Goal: Answer question/provide support: Share knowledge or assist other users

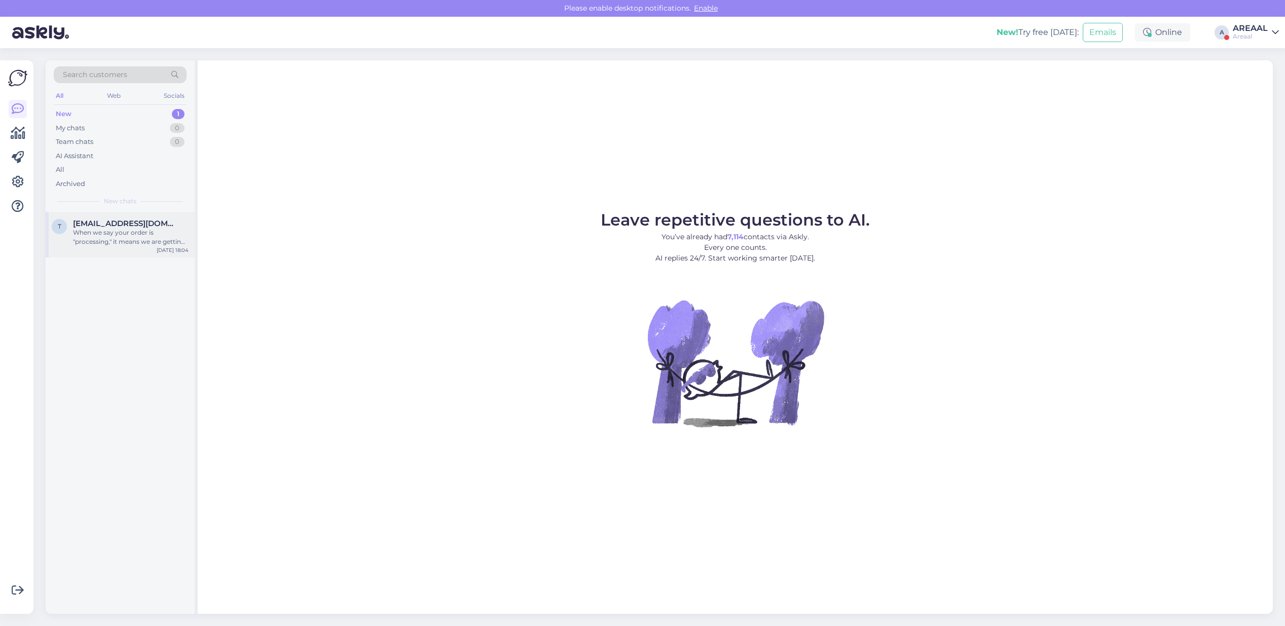
click at [136, 231] on div "When we say your order is "processing," it means we are getting it ready to sen…" at bounding box center [131, 237] width 116 height 18
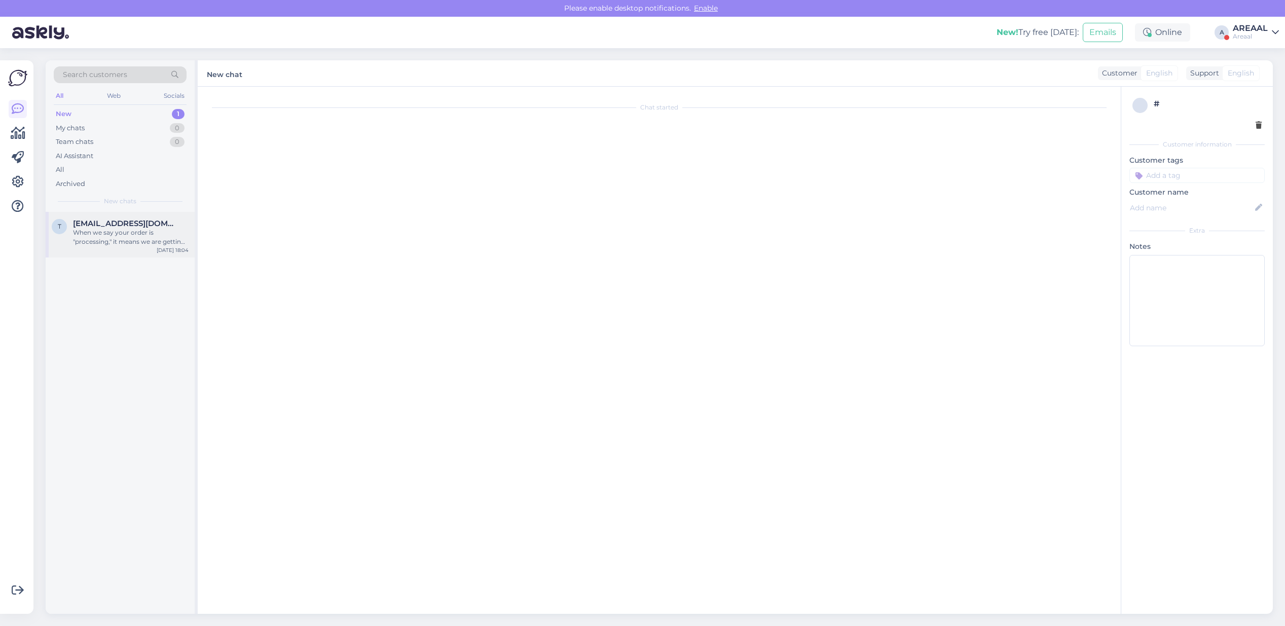
scroll to position [180, 0]
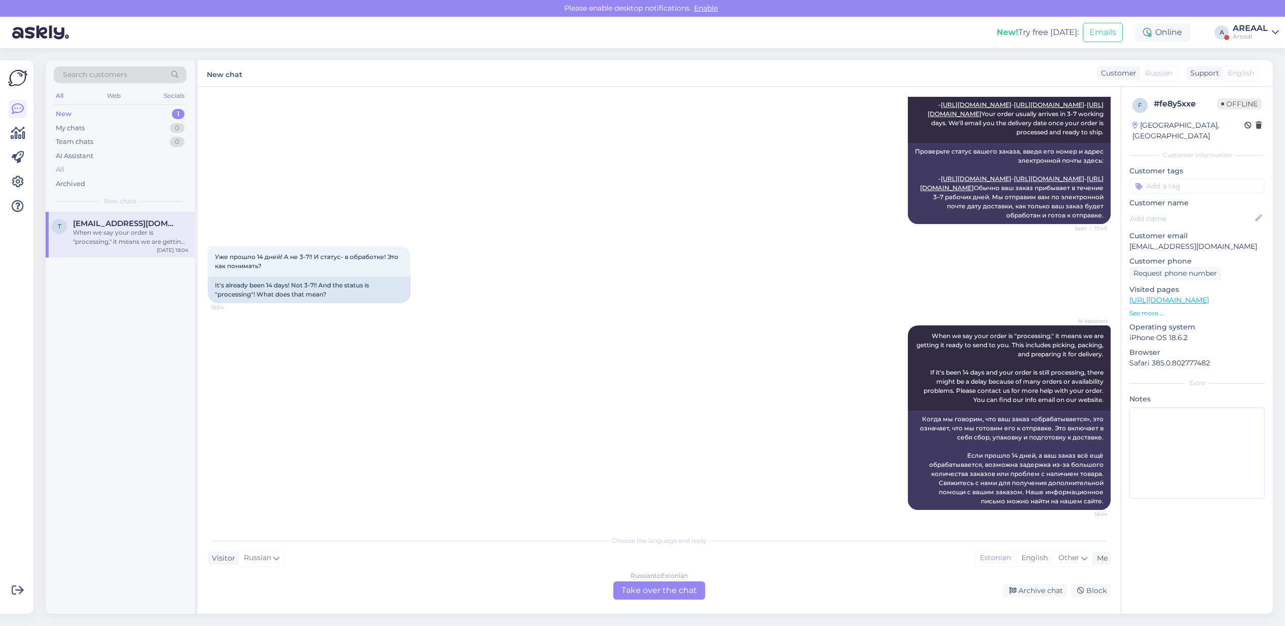
click at [120, 171] on div "All" at bounding box center [120, 170] width 133 height 14
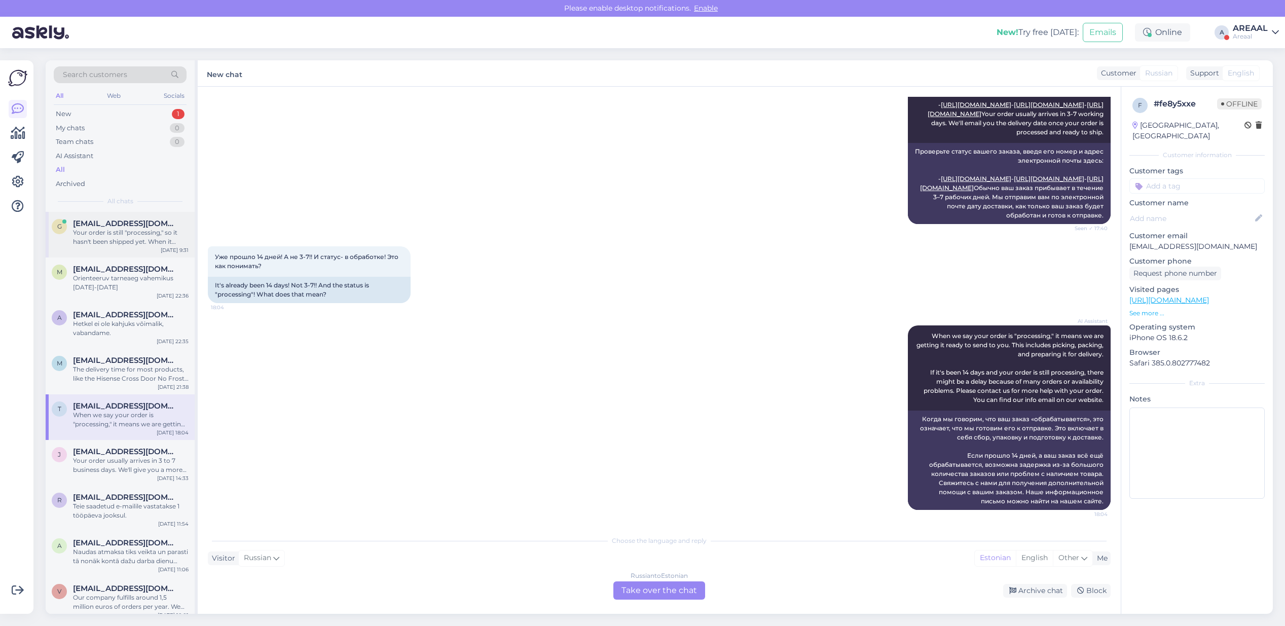
click at [104, 242] on div "Your order is still "processing," so it hasn't been shipped yet. When it ships,…" at bounding box center [131, 237] width 116 height 18
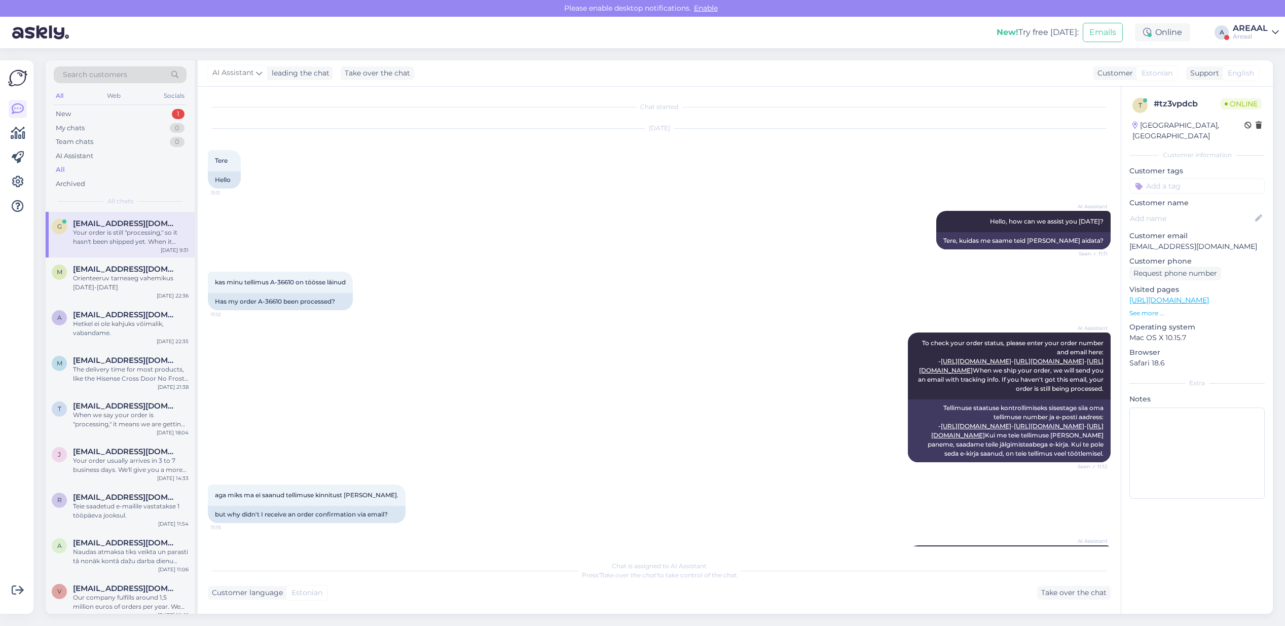
scroll to position [0, 0]
copy span "6610"
copy span "-36610"
copy span "A-36610"
drag, startPoint x: 293, startPoint y: 281, endPoint x: 273, endPoint y: 286, distance: 20.9
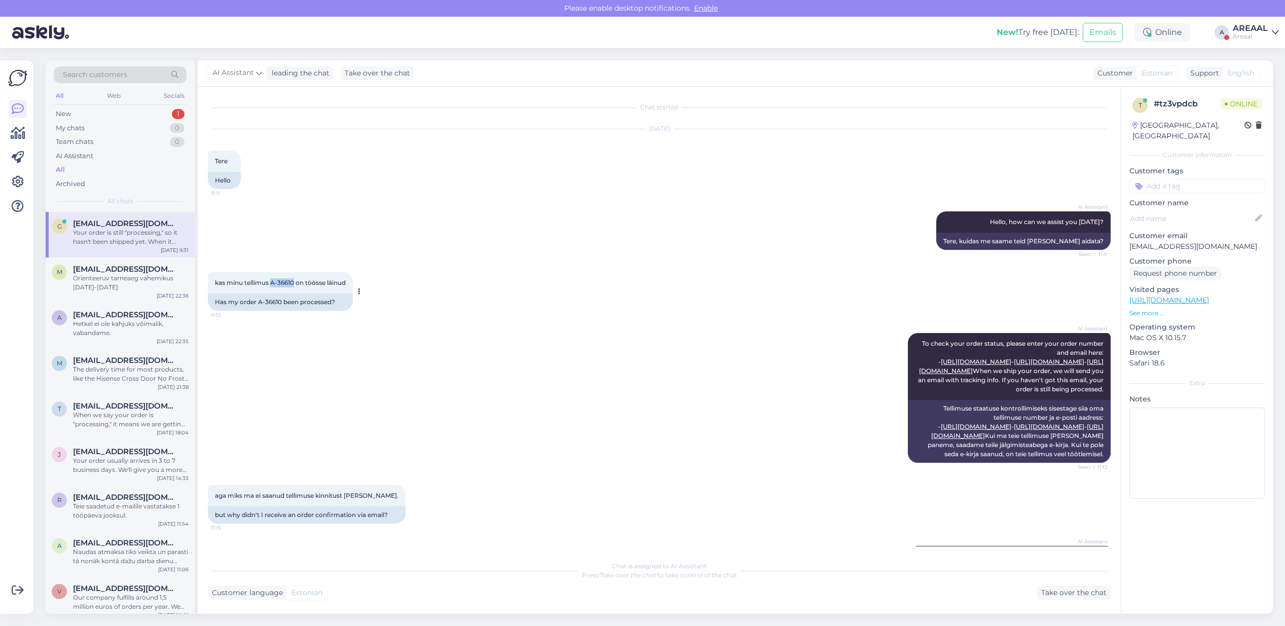
click at [273, 286] on div "kas minu tellimus A-36610 on töösse läinud 11:12" at bounding box center [280, 282] width 145 height 21
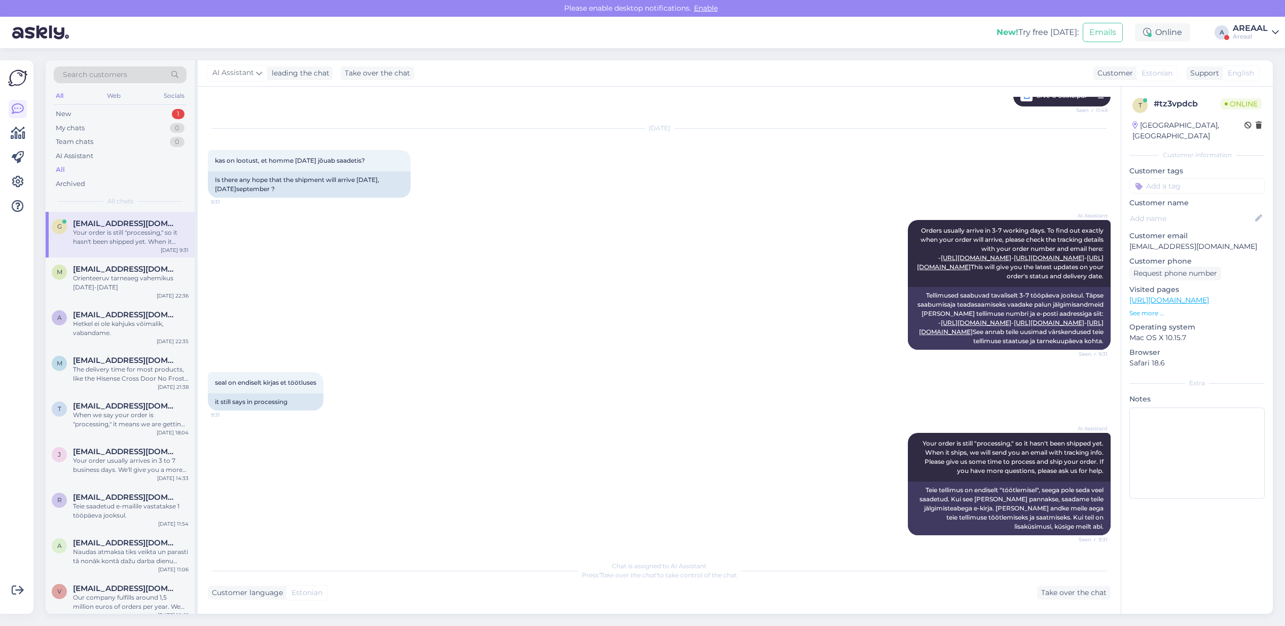
click at [1049, 602] on div "Chat started [DATE] Tere 11:11 Hello AI Assistant Hello, how can we assist you …" at bounding box center [659, 350] width 923 height 527
click at [1060, 584] on div "Chat is assigned to AI Assistant Press 'Take over the chat' to take control of …" at bounding box center [659, 577] width 902 height 44
click at [1079, 583] on div "Chat is assigned to AI Assistant Press 'Take over the chat' to take control of …" at bounding box center [659, 577] width 902 height 44
click at [1080, 587] on div "Take over the chat" at bounding box center [1073, 593] width 73 height 14
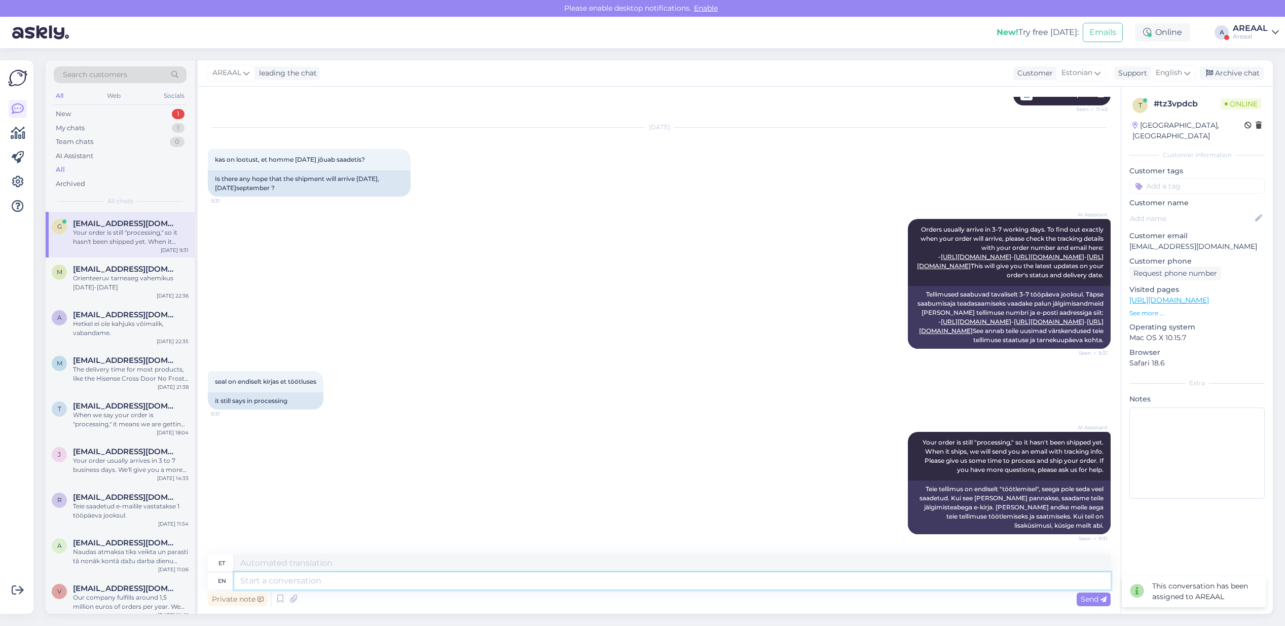
click at [946, 586] on textarea at bounding box center [672, 580] width 876 height 17
click at [1154, 83] on div "AREAAL leading the chat Customer Estonian Support English Archive chat" at bounding box center [735, 73] width 1075 height 26
click at [1155, 74] on span "English" at bounding box center [1168, 72] width 26 height 11
type input "est"
click at [1142, 118] on link "Estonian" at bounding box center [1154, 118] width 111 height 16
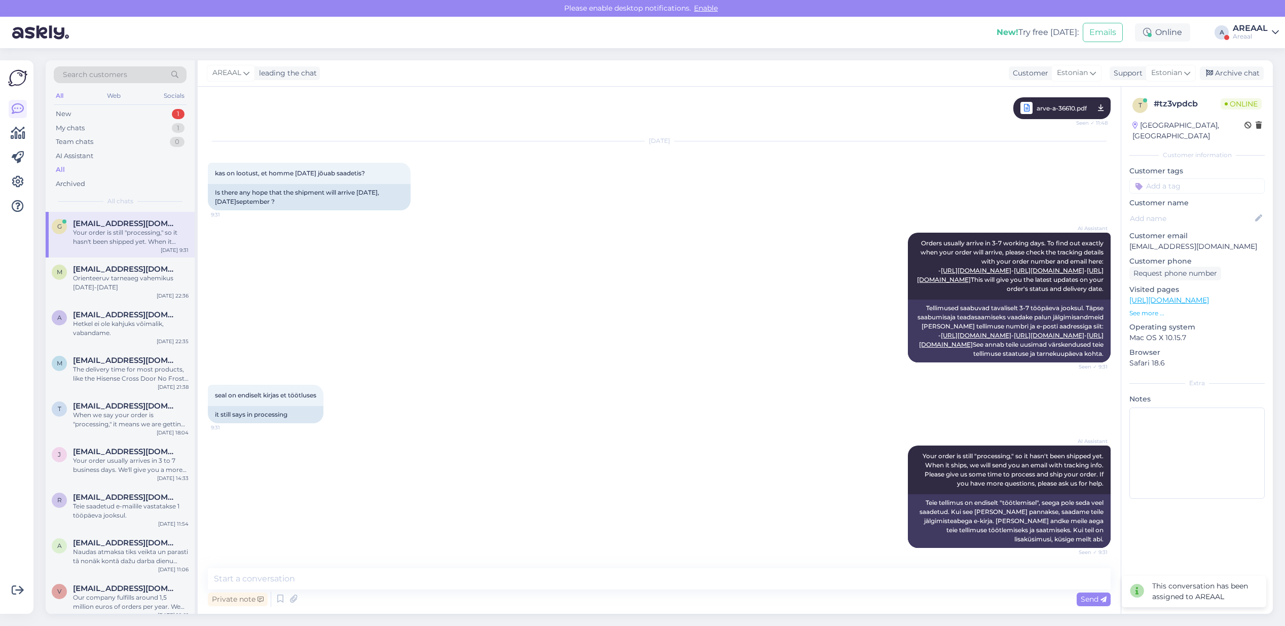
scroll to position [769, 0]
click at [823, 570] on textarea at bounding box center [659, 578] width 902 height 21
type textarea "@[DOMAIN_NAME] meiliaadressi puhul võis sattuda kinnitus rämpsposti kausta'"
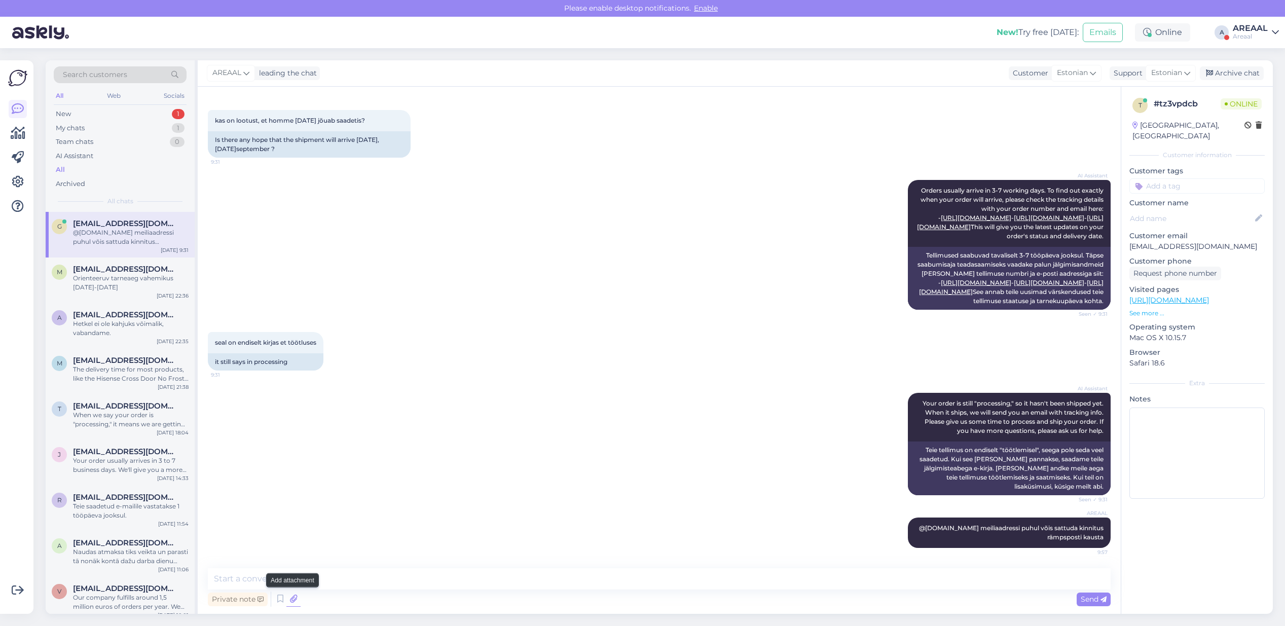
click at [297, 598] on icon at bounding box center [293, 598] width 14 height 15
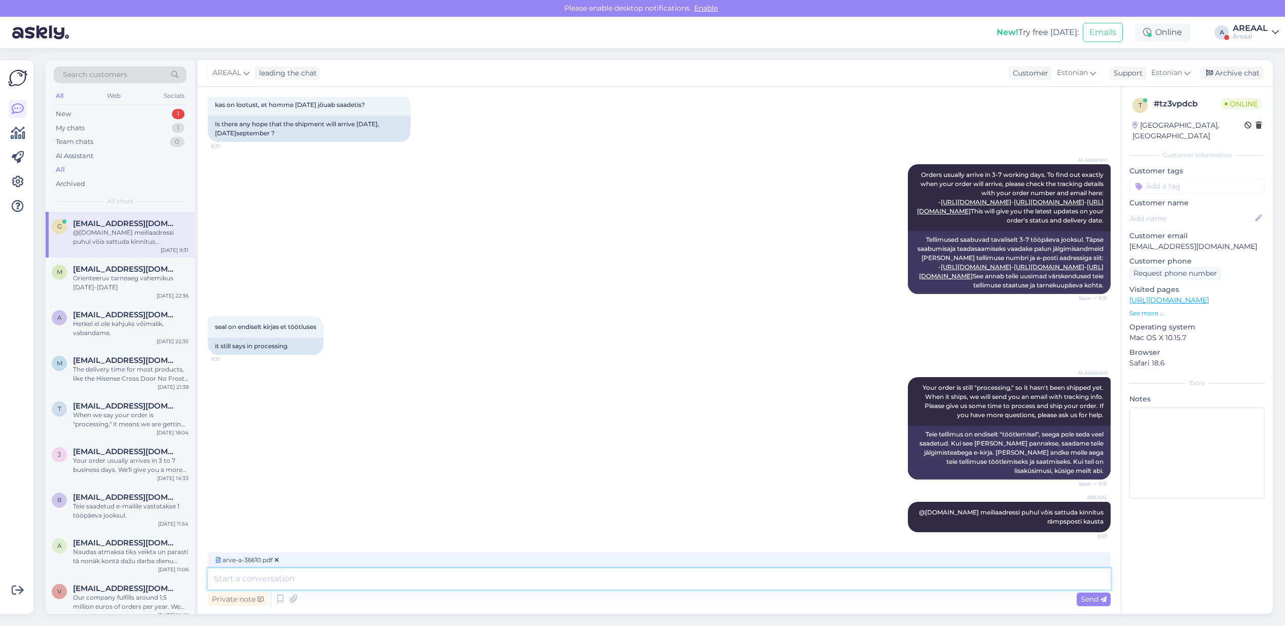
click at [393, 578] on textarea at bounding box center [659, 578] width 902 height 21
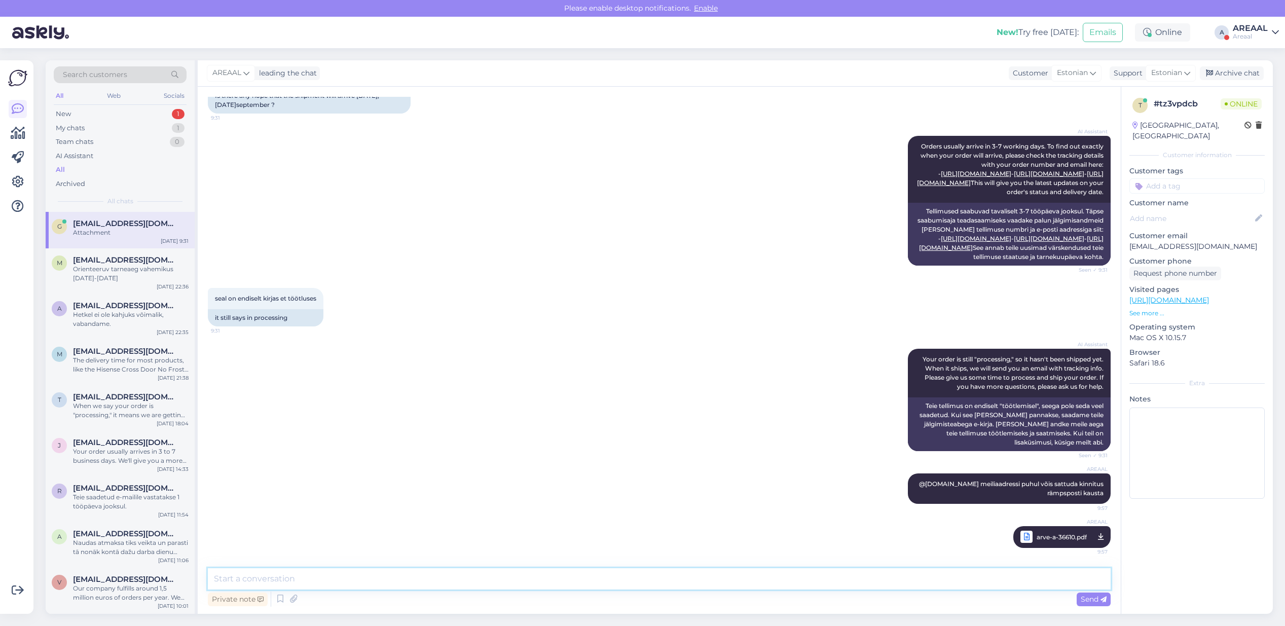
click at [396, 580] on textarea at bounding box center [659, 578] width 902 height 21
type textarea "Tarneaeg antud mudelile 2-3 nädalat"
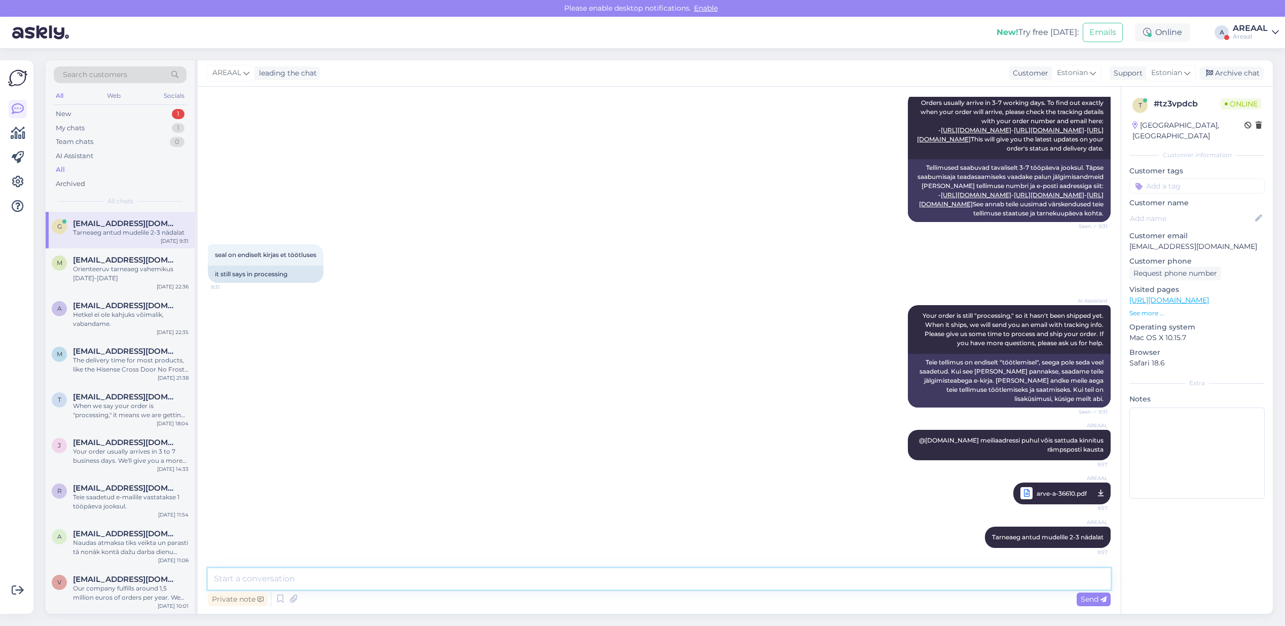
scroll to position [909, 0]
click at [1029, 564] on div "Chat started [DATE] Tere 11:11 Hello AI Assistant Hello, how can we assist you …" at bounding box center [659, 350] width 923 height 527
click at [1030, 571] on textarea at bounding box center [659, 578] width 902 height 21
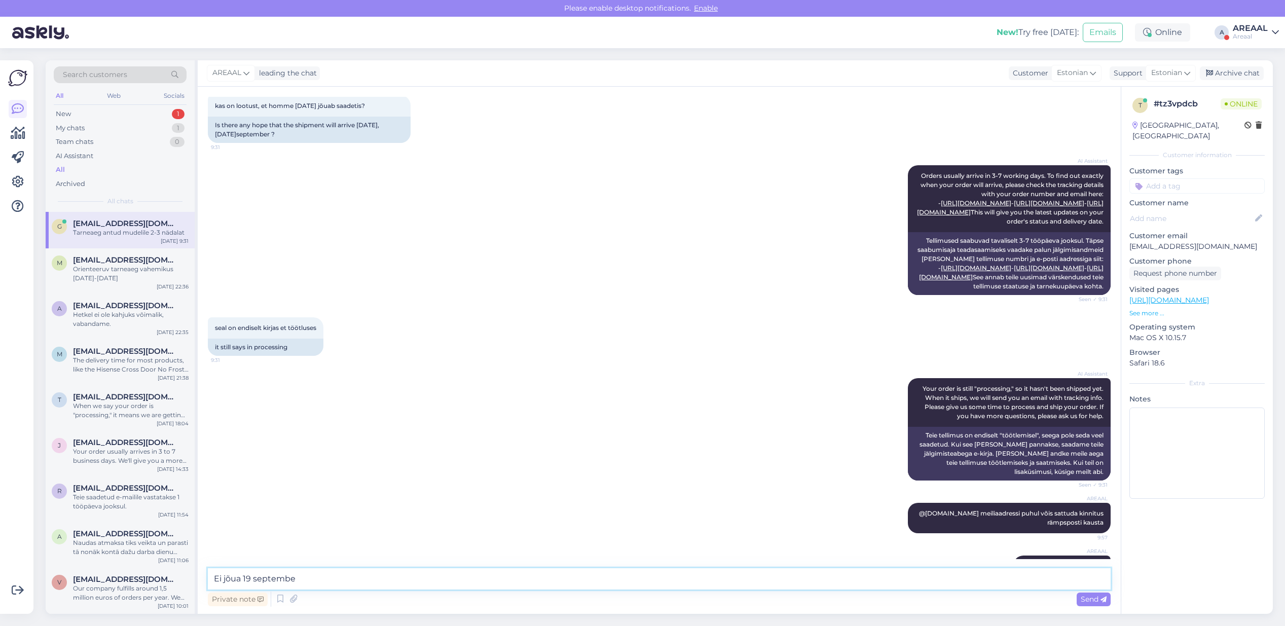
type textarea "Ei jõua [DATE]"
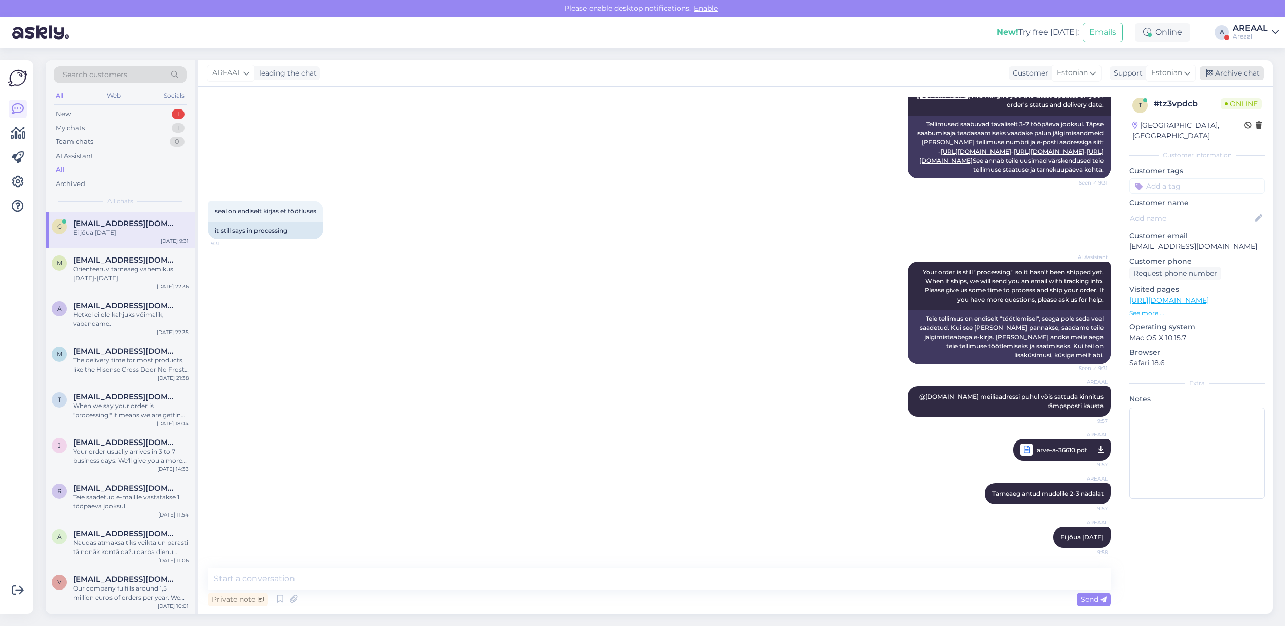
click at [1240, 70] on div "Archive chat" at bounding box center [1231, 73] width 64 height 14
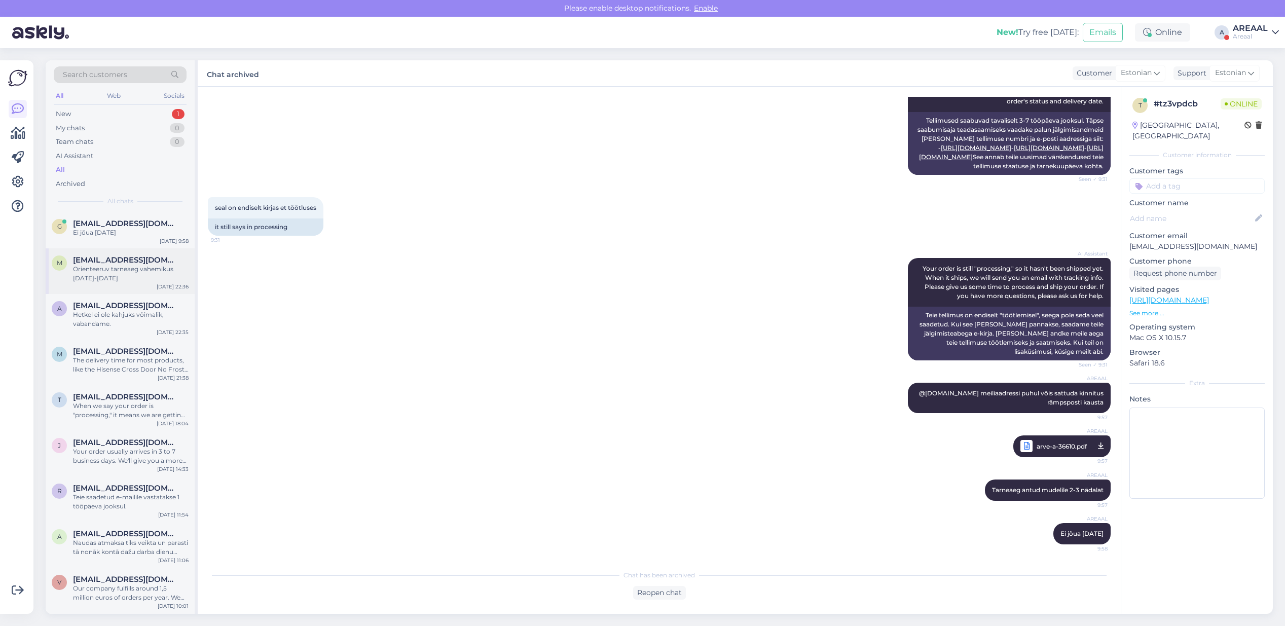
click at [140, 274] on div "Orienteeruv tarneaeg vahemikus [DATE]-[DATE]" at bounding box center [131, 274] width 116 height 18
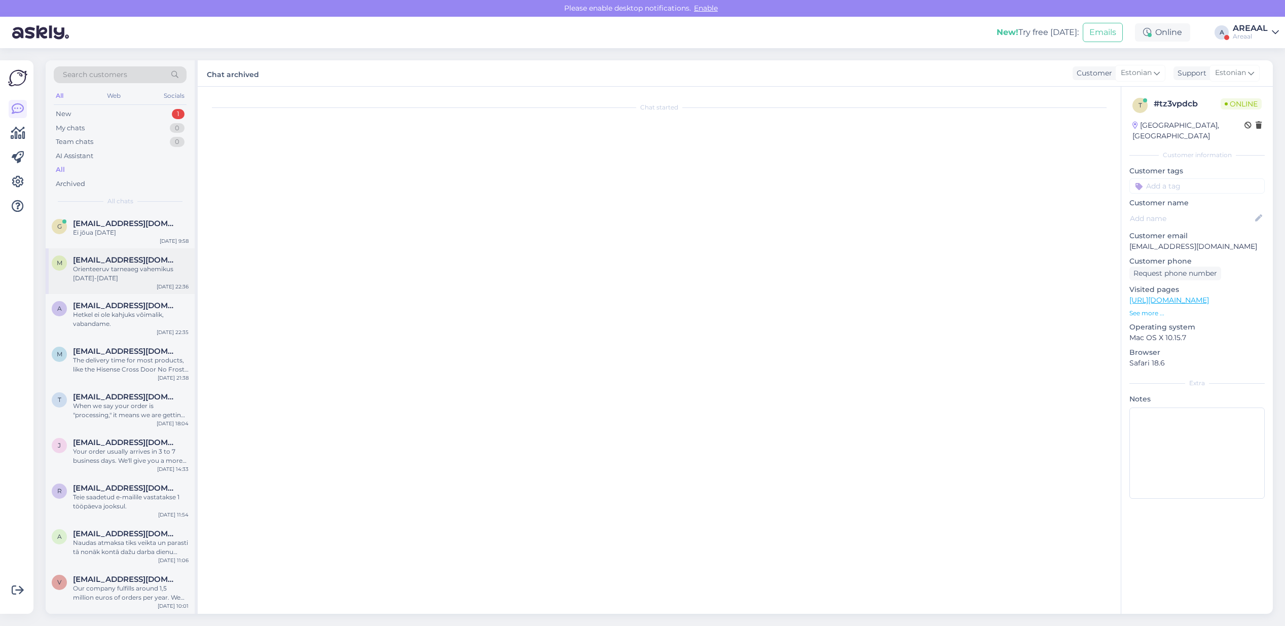
scroll to position [113, 0]
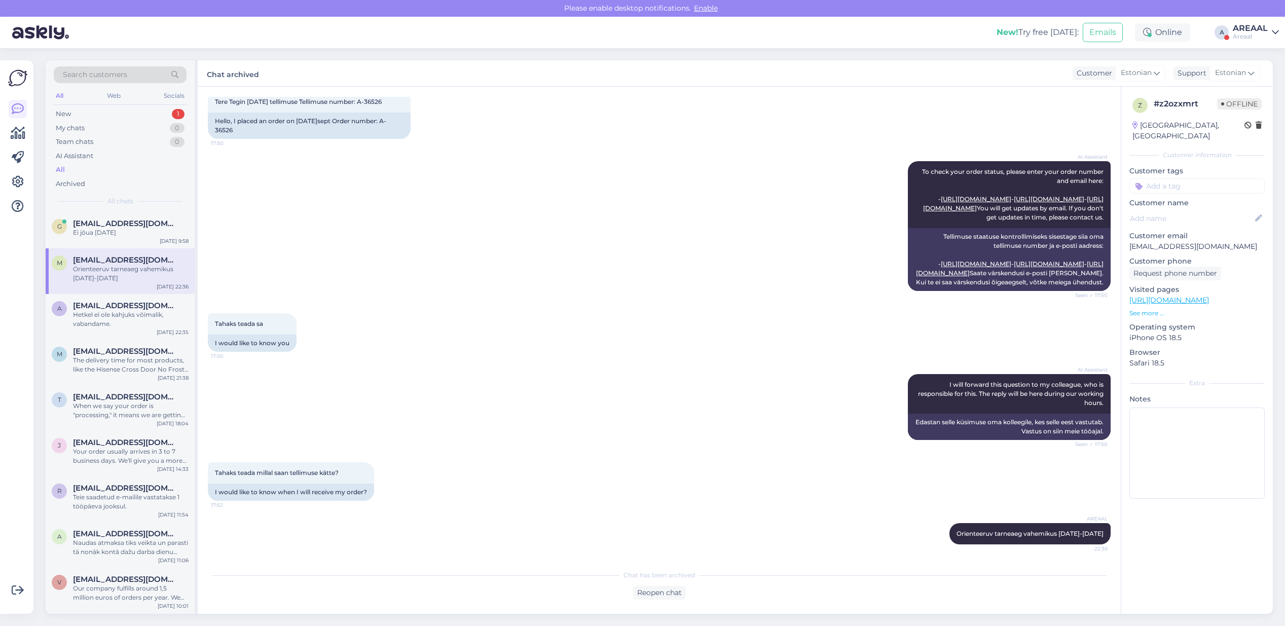
click at [141, 172] on div "All" at bounding box center [120, 170] width 133 height 14
click at [130, 266] on div "Orienteeruv tarneaeg vahemikus [DATE]-[DATE]" at bounding box center [131, 274] width 116 height 18
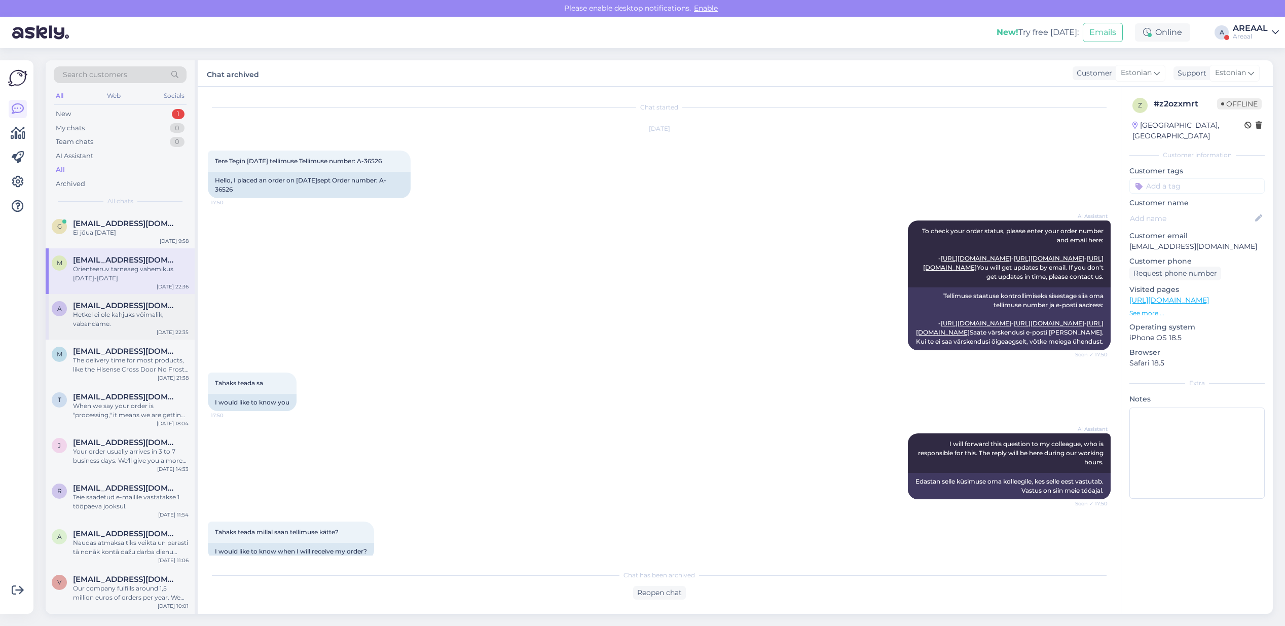
click at [138, 315] on div "Hetkel ei ole kahjuks võimalik, vabandame." at bounding box center [131, 319] width 116 height 18
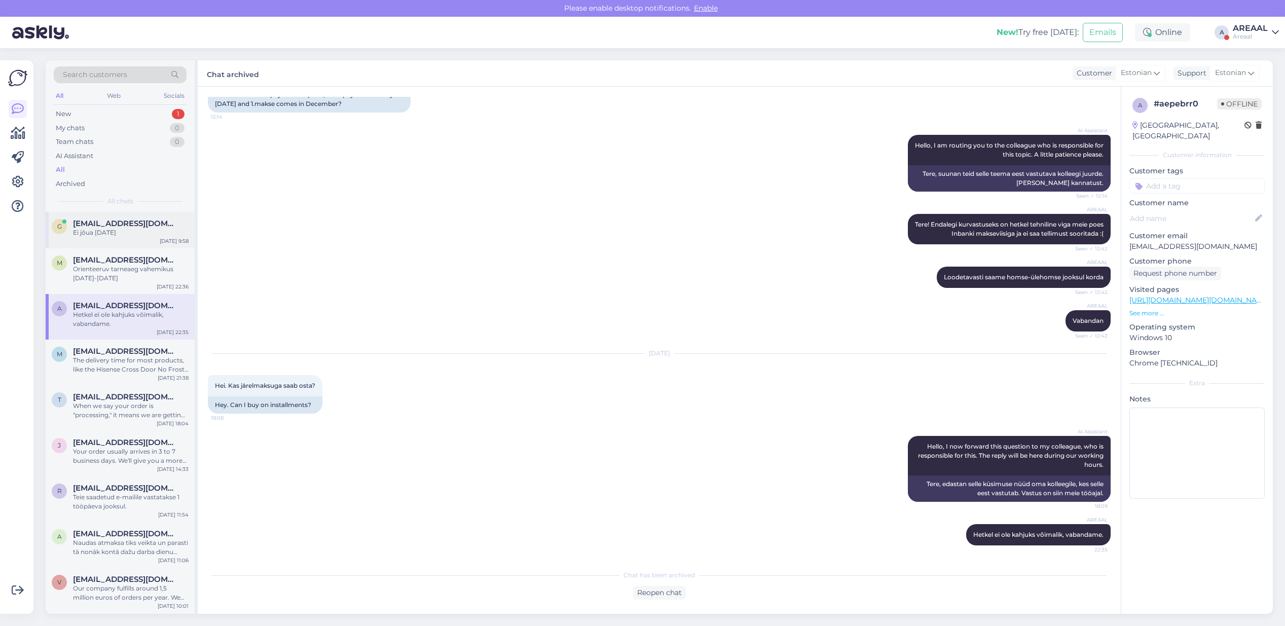
click at [124, 235] on div "Ei jõua [DATE]" at bounding box center [131, 232] width 116 height 9
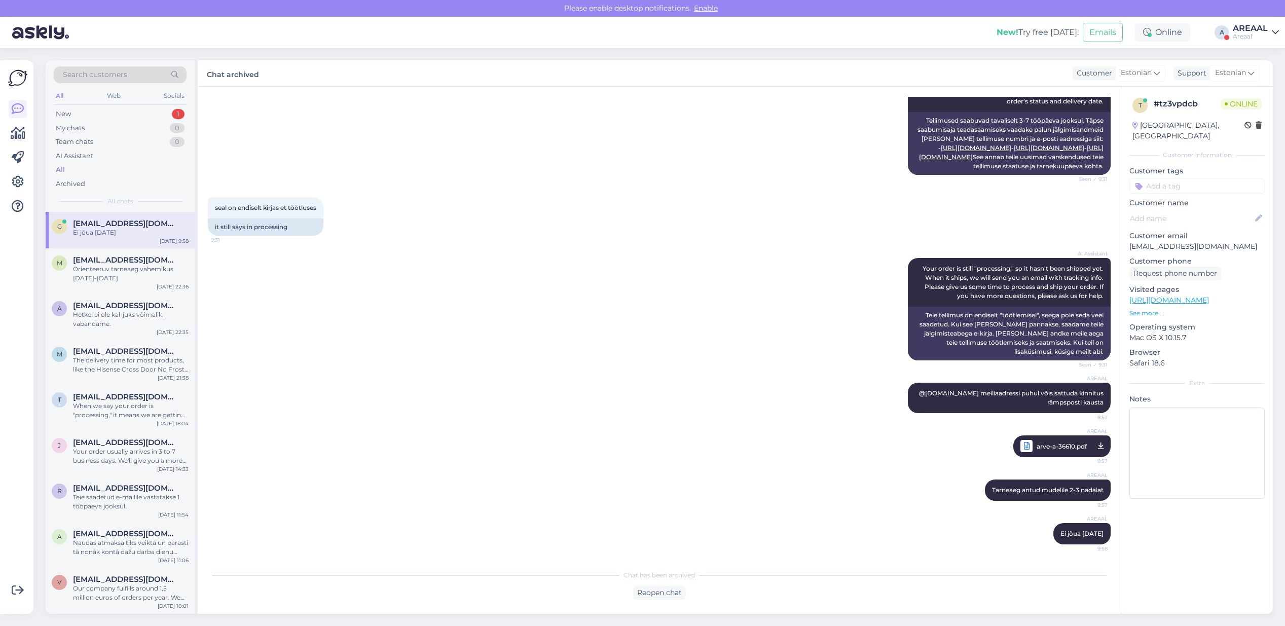
click at [113, 170] on div "All" at bounding box center [120, 170] width 133 height 14
click at [599, 236] on div "seal on endiselt kirjas et töötluses 9:31 it still says in processing" at bounding box center [659, 216] width 902 height 61
click at [497, 150] on div "AI Assistant Orders usually arrive in 3-7 working days. To find out exactly whe…" at bounding box center [659, 110] width 902 height 152
click at [1253, 36] on div "Areaal" at bounding box center [1249, 36] width 35 height 8
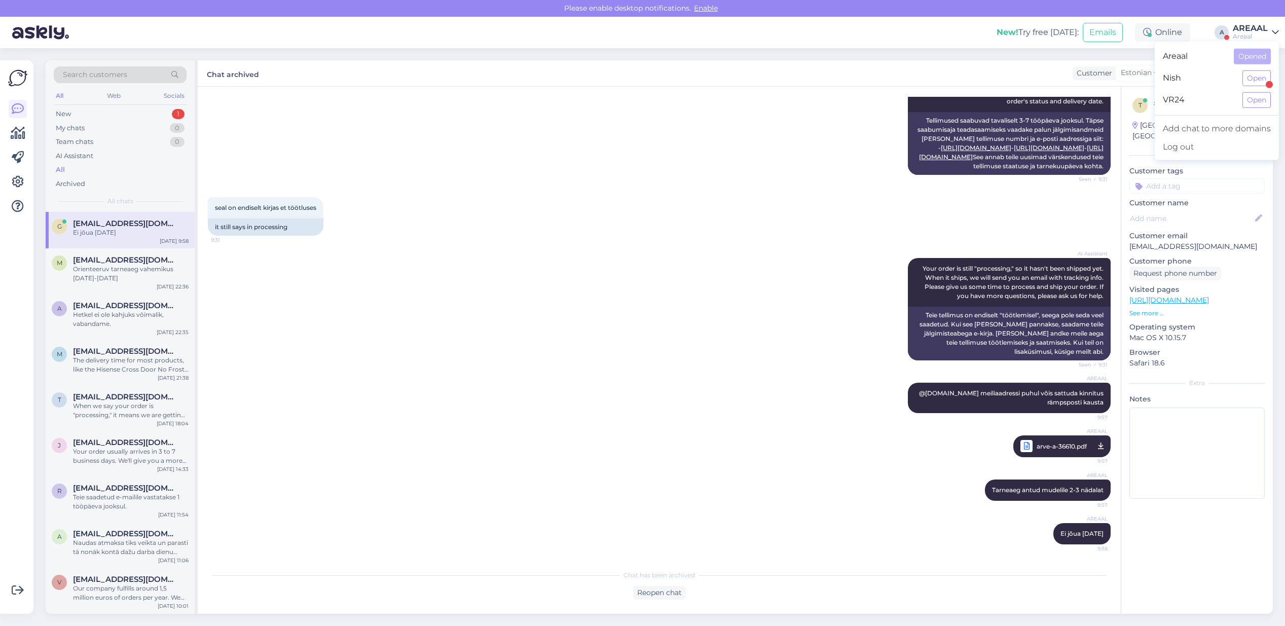
click at [1255, 89] on div "Nish Open" at bounding box center [1216, 78] width 124 height 22
click at [1256, 80] on button "Open" at bounding box center [1256, 78] width 28 height 16
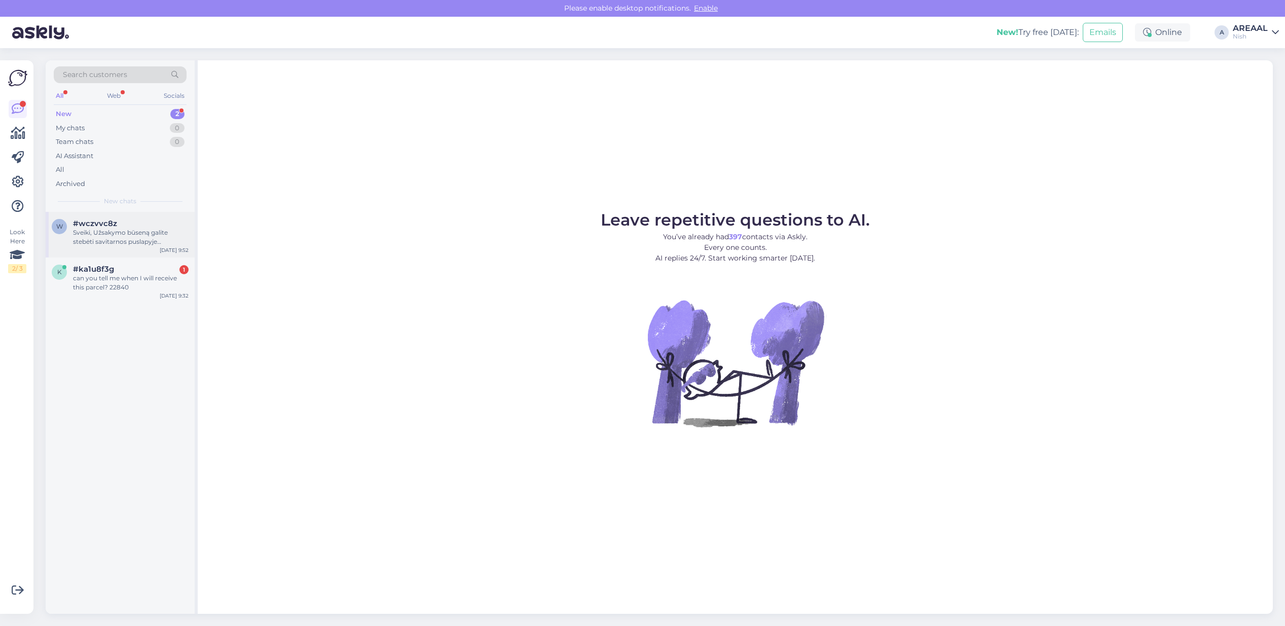
click at [132, 241] on div "Sveiki, Užsakymo būseną galite stebėti savitarnos puslapyje „Užsakymo stebėjima…" at bounding box center [131, 237] width 116 height 18
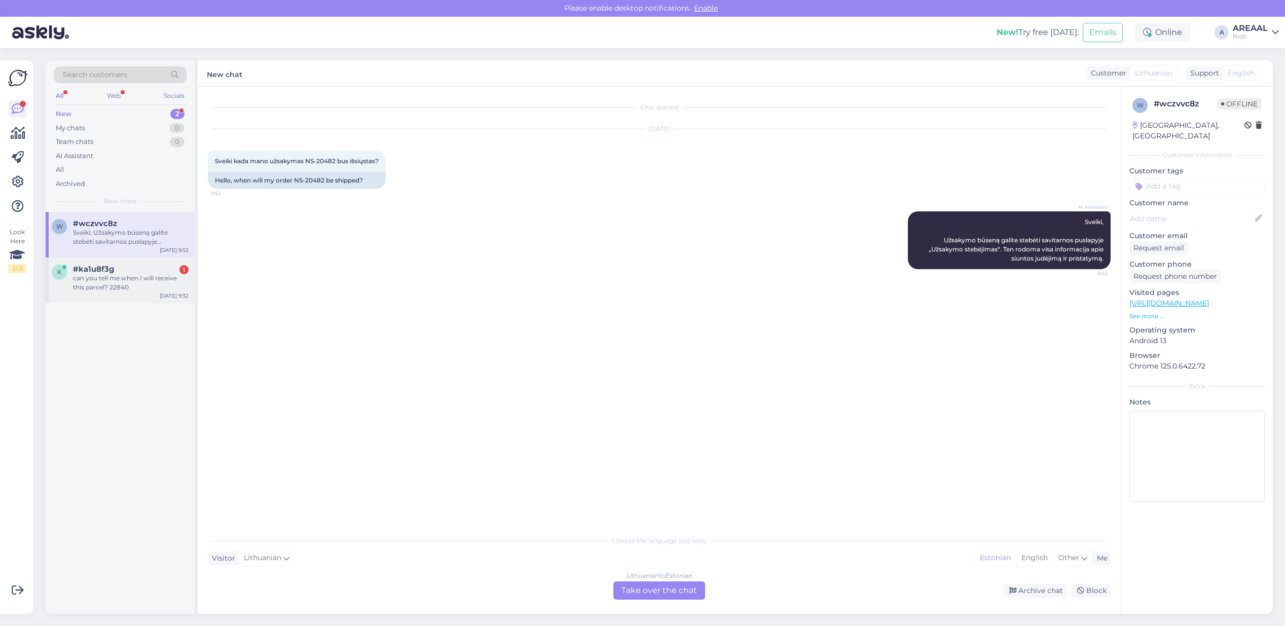
click at [161, 263] on div "k #ka1u8f3g 1 can you tell me when I will receive this parcel? 22840 [DATE] 9:32" at bounding box center [120, 280] width 149 height 46
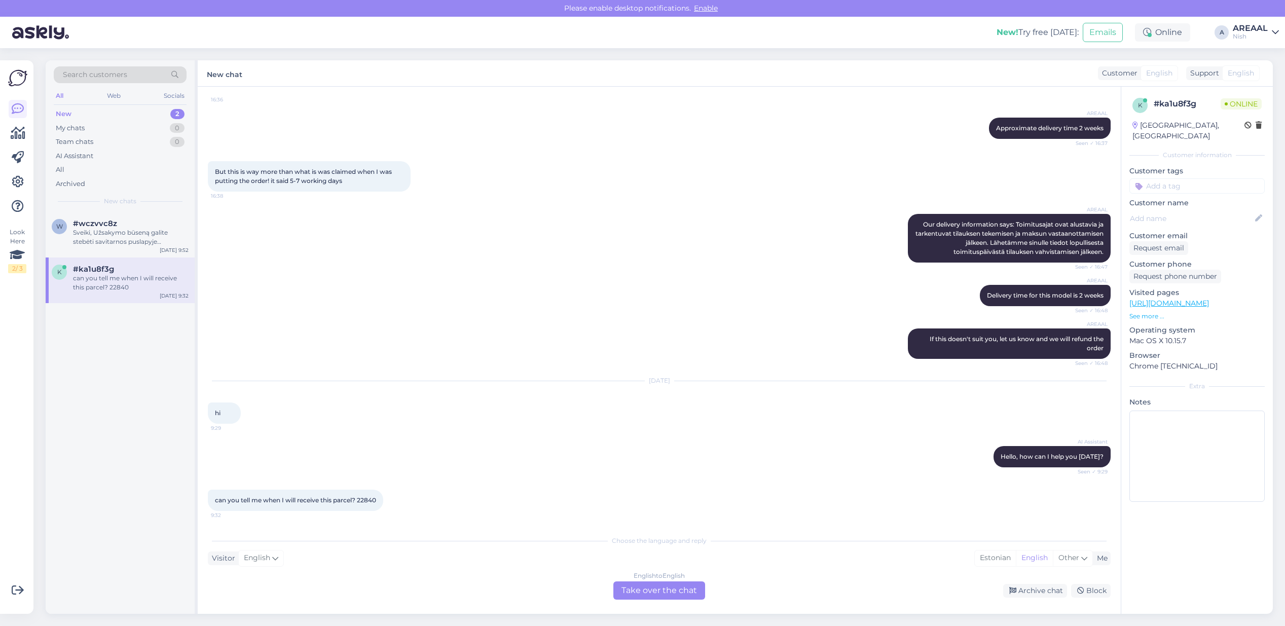
scroll to position [201, 0]
click at [661, 581] on div "English to English Take over the chat" at bounding box center [659, 590] width 92 height 18
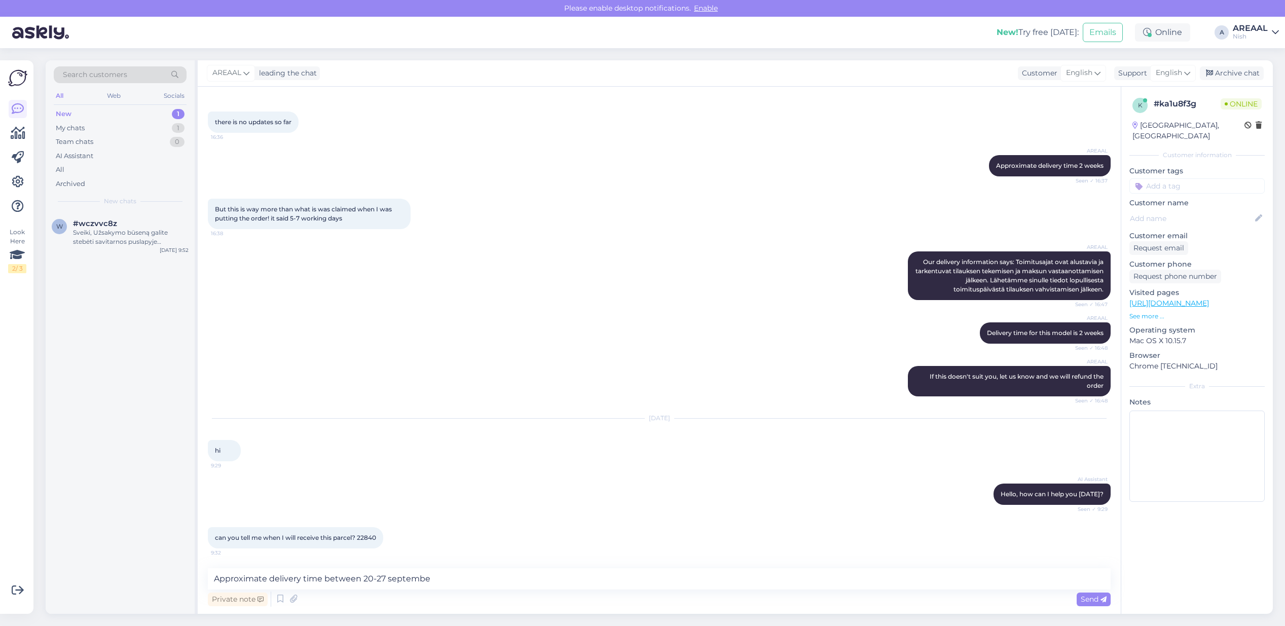
type textarea "Approximate delivery time between [DATE]-[DATE]"
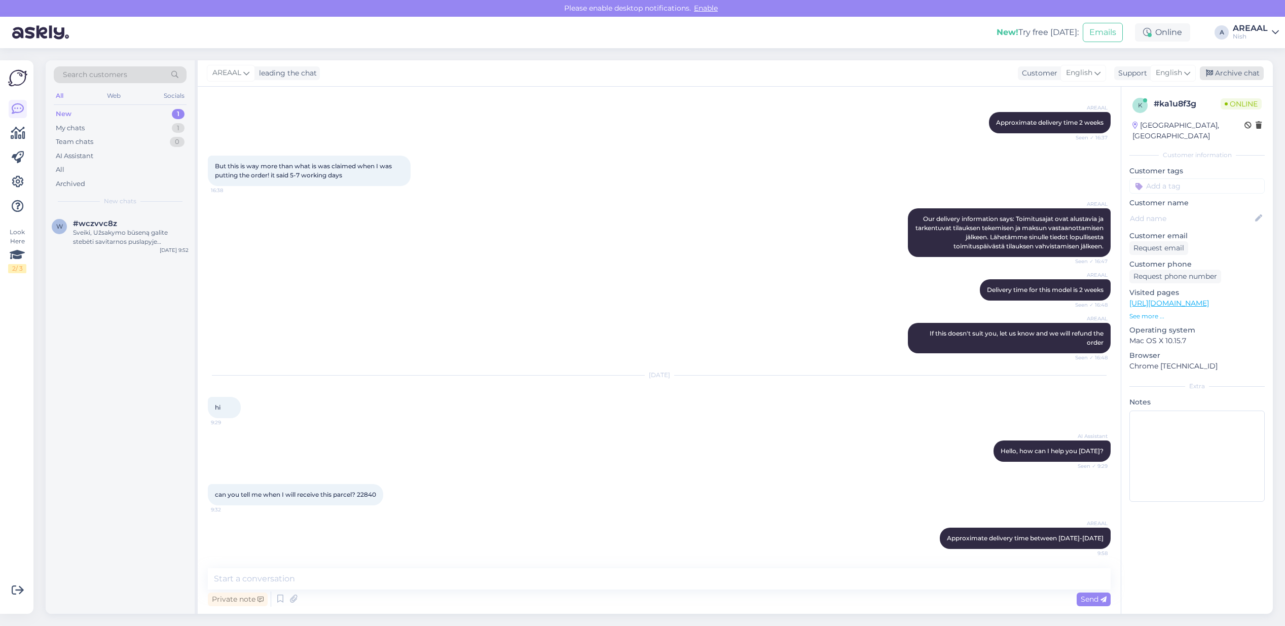
click at [1250, 74] on div "Archive chat" at bounding box center [1231, 73] width 64 height 14
click at [158, 217] on div "w #wczvvc8z Sveiki, Užsakymo būseną galite stebėti savitarnos puslapyje „Užsaky…" at bounding box center [120, 235] width 149 height 46
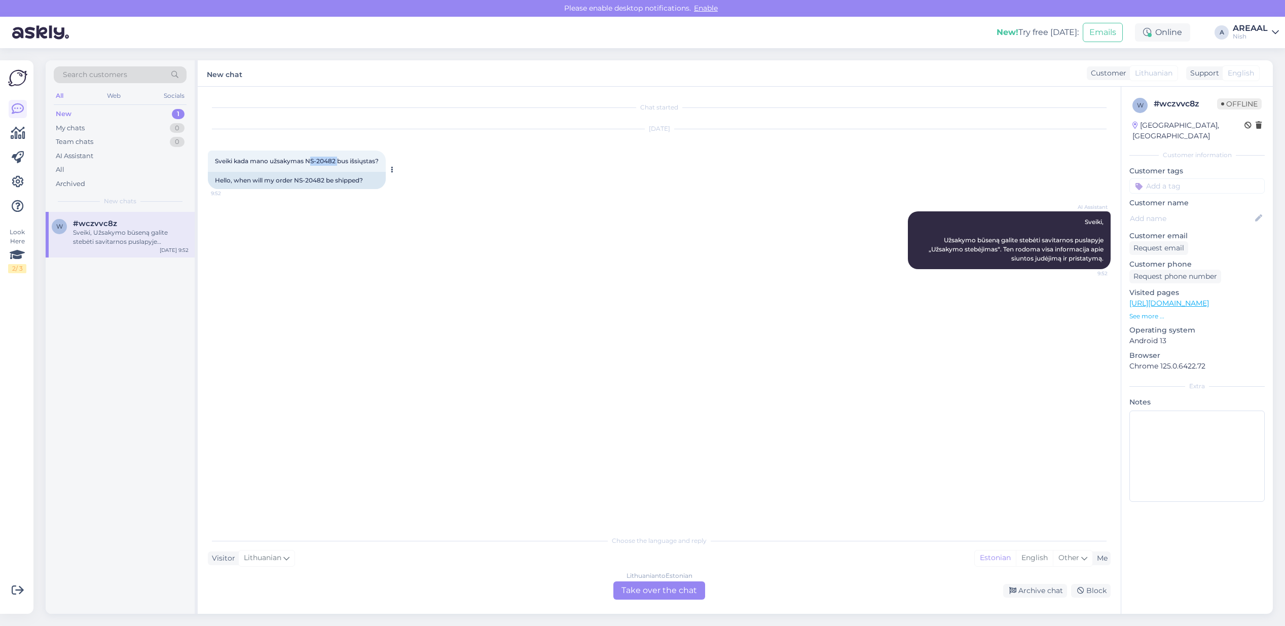
drag, startPoint x: 338, startPoint y: 163, endPoint x: 310, endPoint y: 162, distance: 28.4
click at [310, 162] on span "Sveiki kada mano užsakymas NS-20482 bus išsiųstas?" at bounding box center [297, 161] width 164 height 8
drag, startPoint x: 305, startPoint y: 162, endPoint x: 334, endPoint y: 166, distance: 29.6
click at [334, 166] on div "Sveiki kada mano užsakymas NS-20482 bus išsiųstas? 9:52" at bounding box center [297, 160] width 178 height 21
click at [334, 161] on span "Sveiki kada mano užsakymas NS-20482 bus išsiųstas?" at bounding box center [297, 161] width 164 height 8
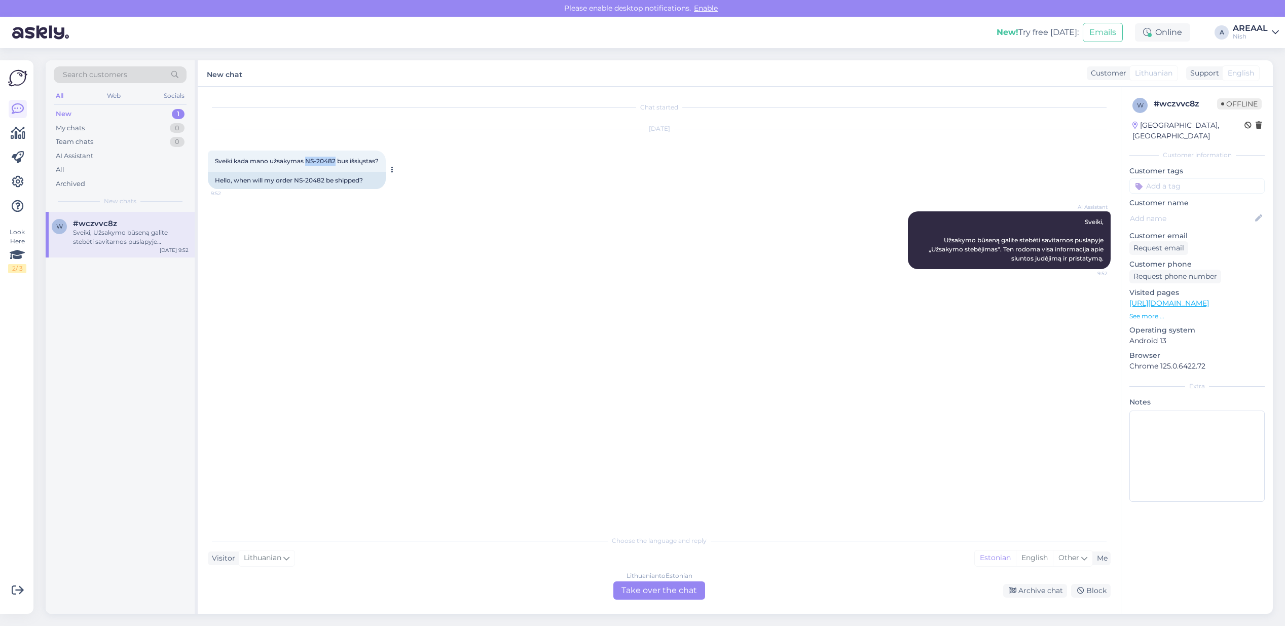
drag, startPoint x: 337, startPoint y: 161, endPoint x: 307, endPoint y: 163, distance: 30.0
click at [307, 163] on span "Sveiki kada mano užsakymas NS-20482 bus išsiųstas?" at bounding box center [297, 161] width 164 height 8
copy span "NS-20482"
click at [689, 576] on div "Lithuanian to Estonian" at bounding box center [659, 575] width 66 height 9
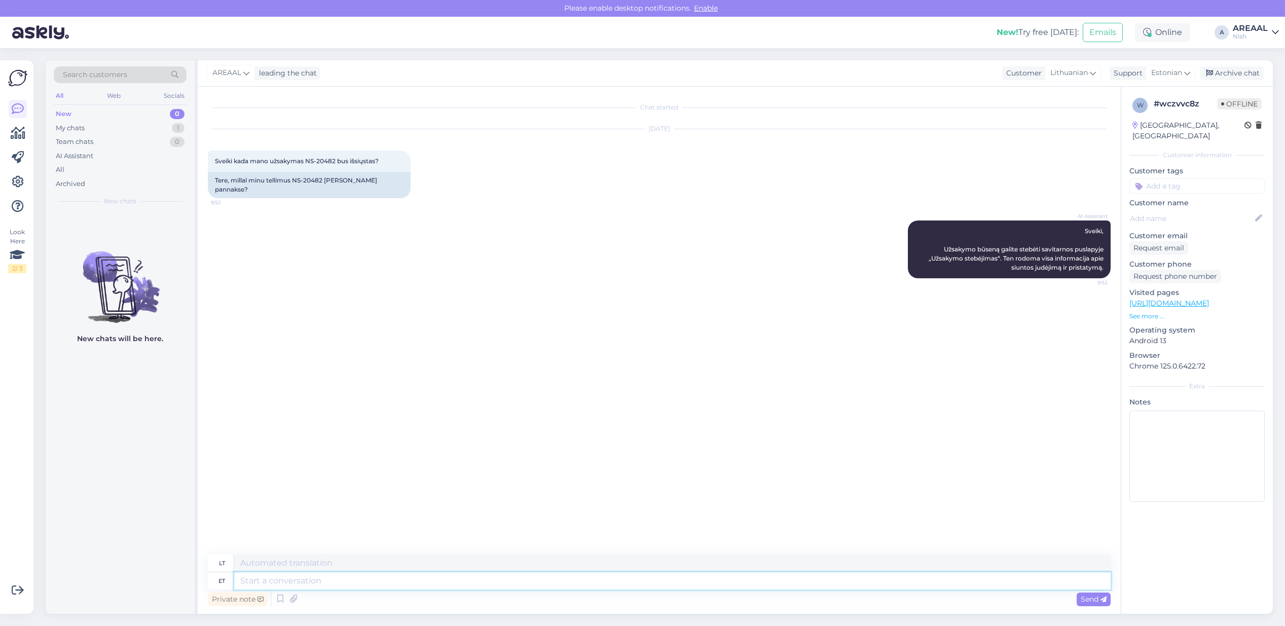
click at [680, 581] on textarea at bounding box center [672, 580] width 876 height 17
click at [675, 561] on textarea at bounding box center [672, 562] width 876 height 17
paste textarea "[DOMAIN_NAME][URL]"
type textarea "[DOMAIN_NAME][URL]"
click at [674, 583] on textarea at bounding box center [672, 580] width 876 height 17
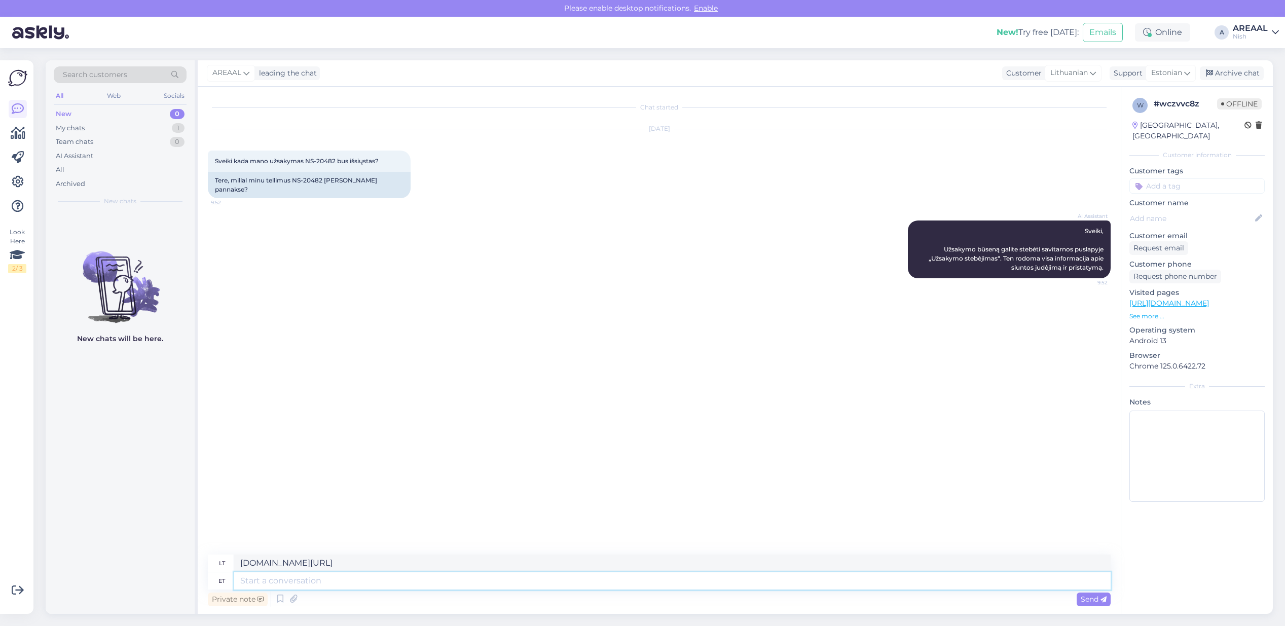
paste textarea "[DOMAIN_NAME][URL]"
type textarea "[DOMAIN_NAME][URL]"
click at [1247, 72] on div "Archive chat" at bounding box center [1231, 73] width 64 height 14
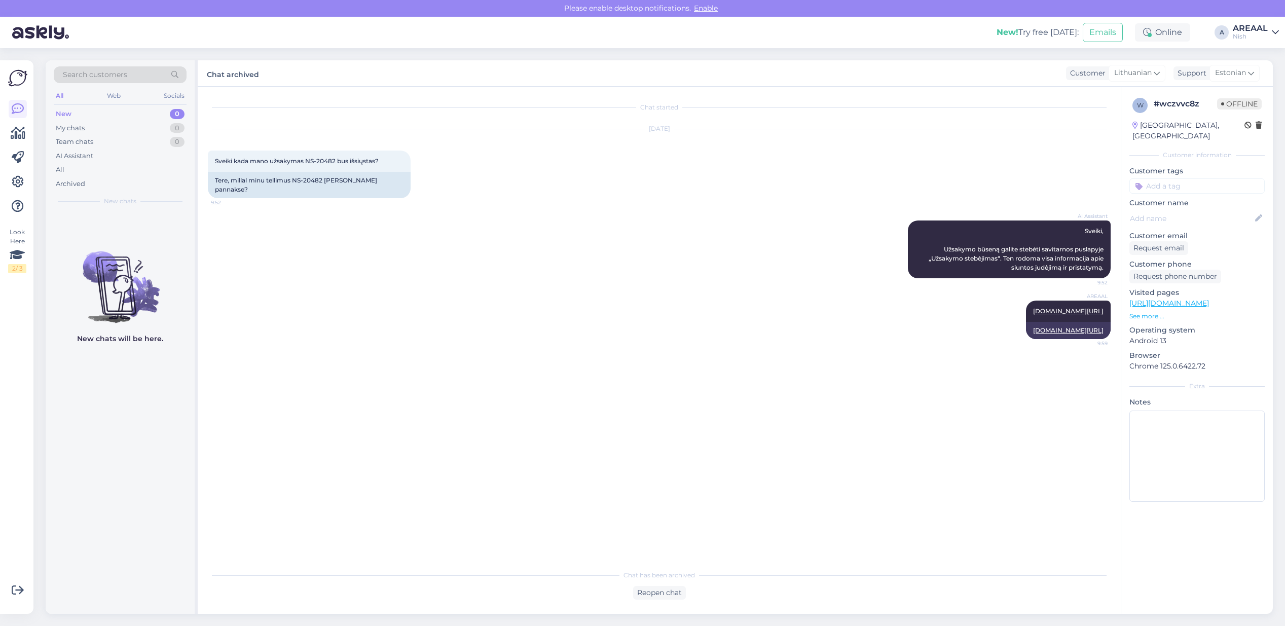
click at [1275, 24] on link "AREAAL Nish" at bounding box center [1255, 32] width 46 height 16
click at [1250, 50] on button "Open" at bounding box center [1256, 57] width 28 height 16
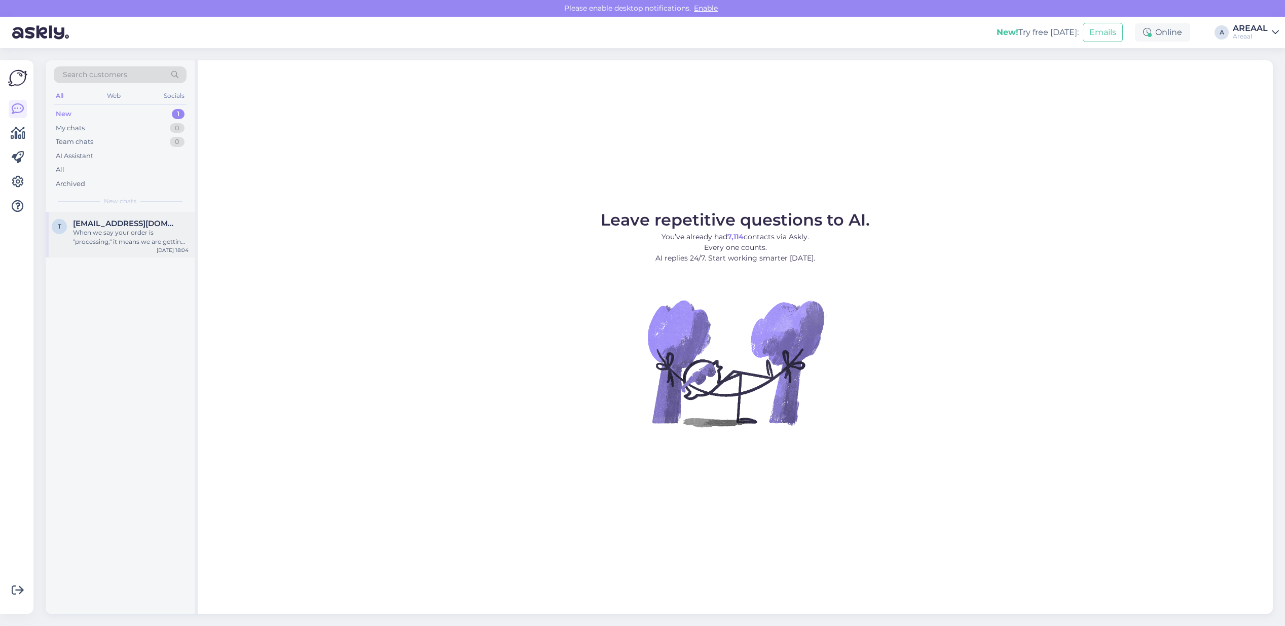
click at [90, 224] on span "[EMAIL_ADDRESS][DOMAIN_NAME]" at bounding box center [125, 223] width 105 height 9
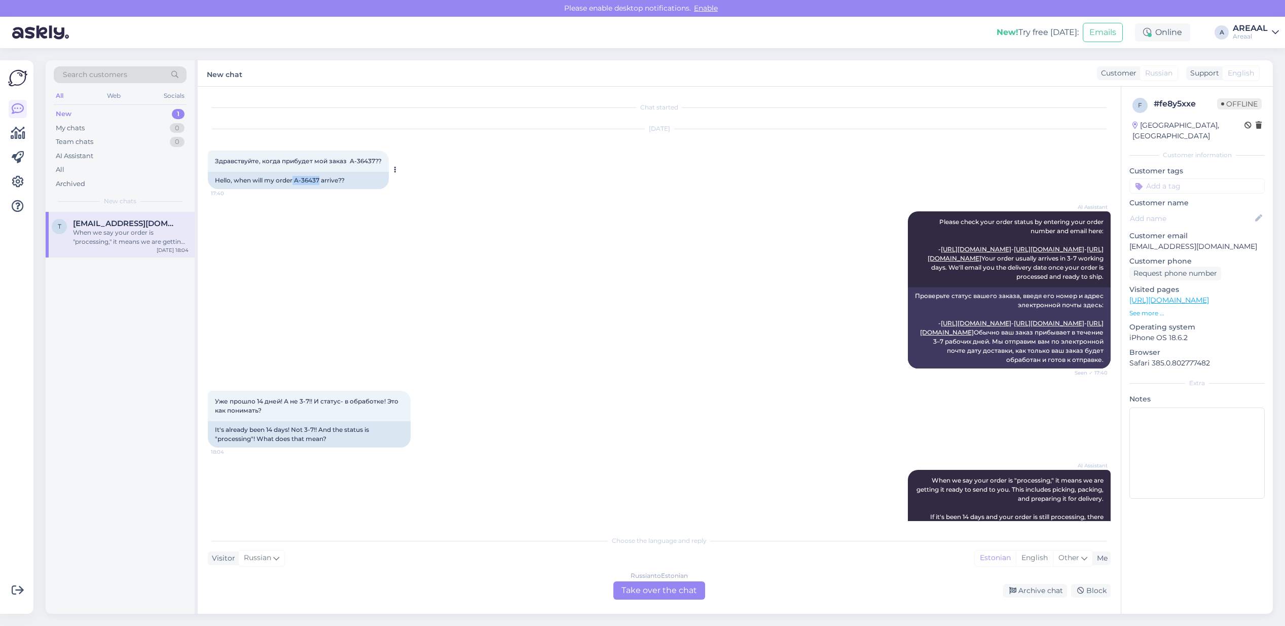
copy div "A-36437"
drag, startPoint x: 318, startPoint y: 181, endPoint x: 294, endPoint y: 182, distance: 23.9
click at [294, 182] on div "Hello, when will my order A-36437 arrive??" at bounding box center [298, 180] width 181 height 17
click at [407, 211] on div "AI Assistant Please check your order status by entering your order number and e…" at bounding box center [659, 289] width 902 height 179
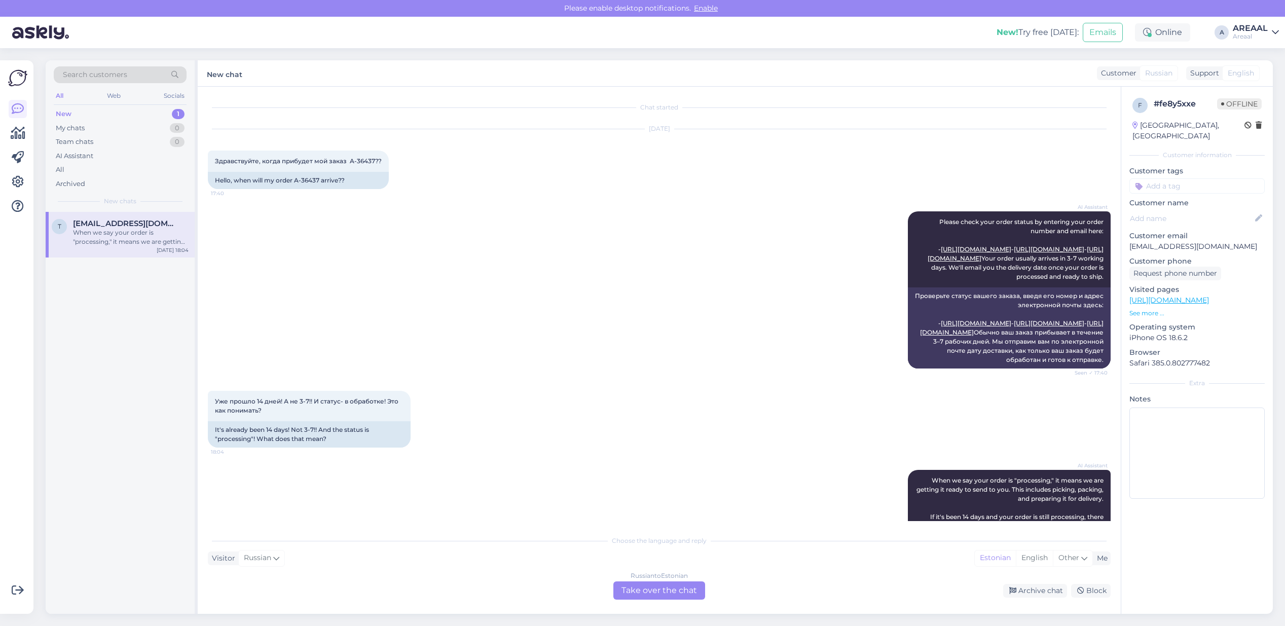
click at [628, 194] on div "[DATE] Здравствуйте, когда прибудет мой заказ A-36437?? 17:40 Hello, when will …" at bounding box center [659, 159] width 902 height 82
